Goal: Find specific page/section: Find specific page/section

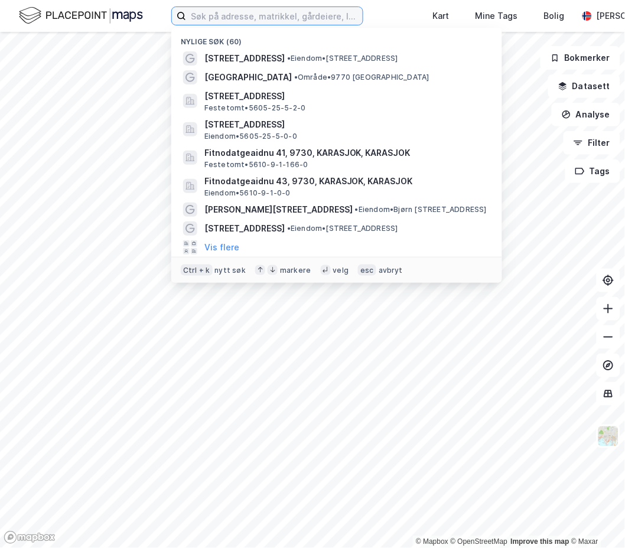
click at [250, 19] on input at bounding box center [274, 16] width 177 height 18
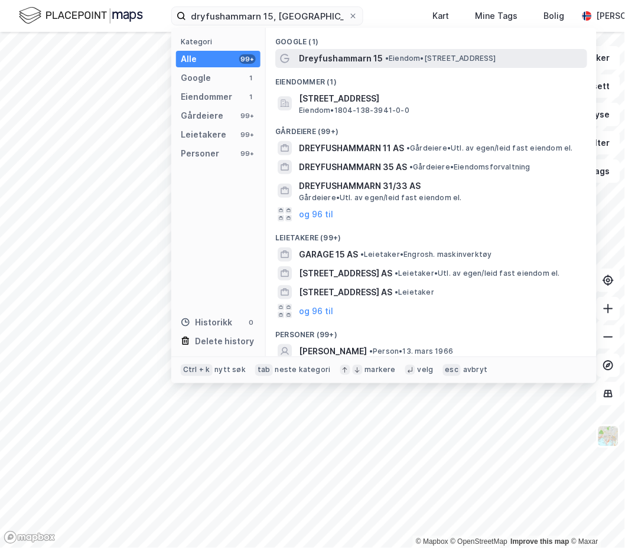
click at [350, 55] on span "Dreyfushammarn 15" at bounding box center [341, 58] width 84 height 14
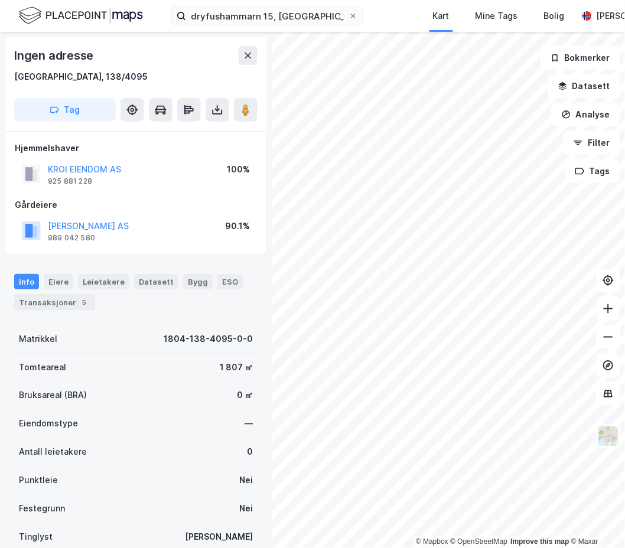
scroll to position [1, 0]
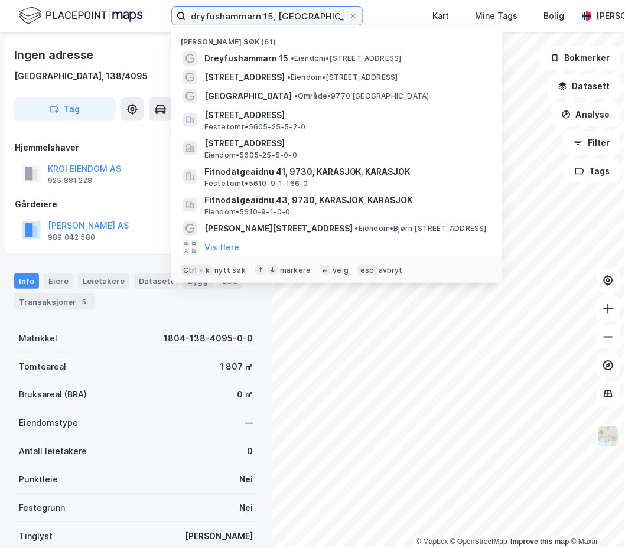
click at [268, 16] on input "dryfushammarn 15, [GEOGRAPHIC_DATA]" at bounding box center [267, 16] width 162 height 18
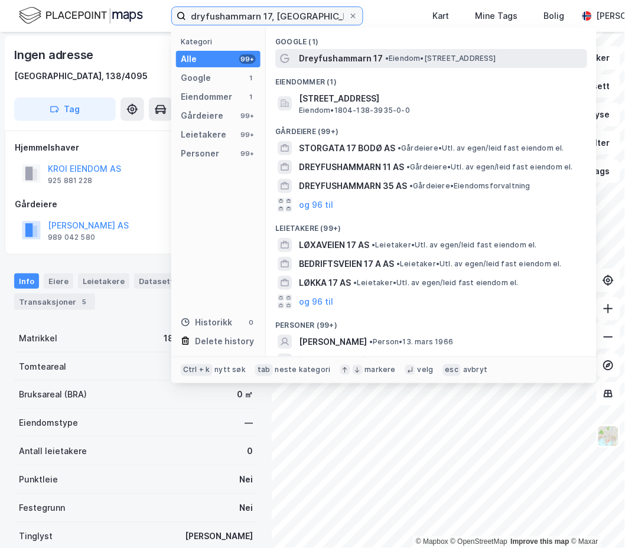
type input "dryfushammarn 17, [GEOGRAPHIC_DATA]"
click at [357, 56] on span "Dreyfushammarn 17" at bounding box center [341, 58] width 84 height 14
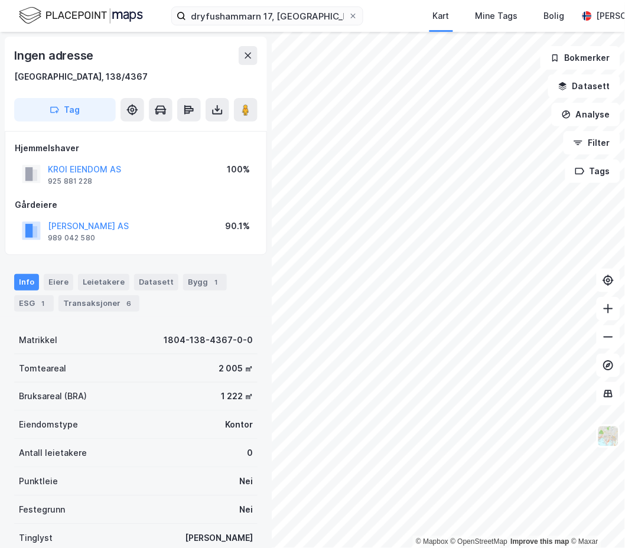
scroll to position [1, 0]
